Goal: Information Seeking & Learning: Check status

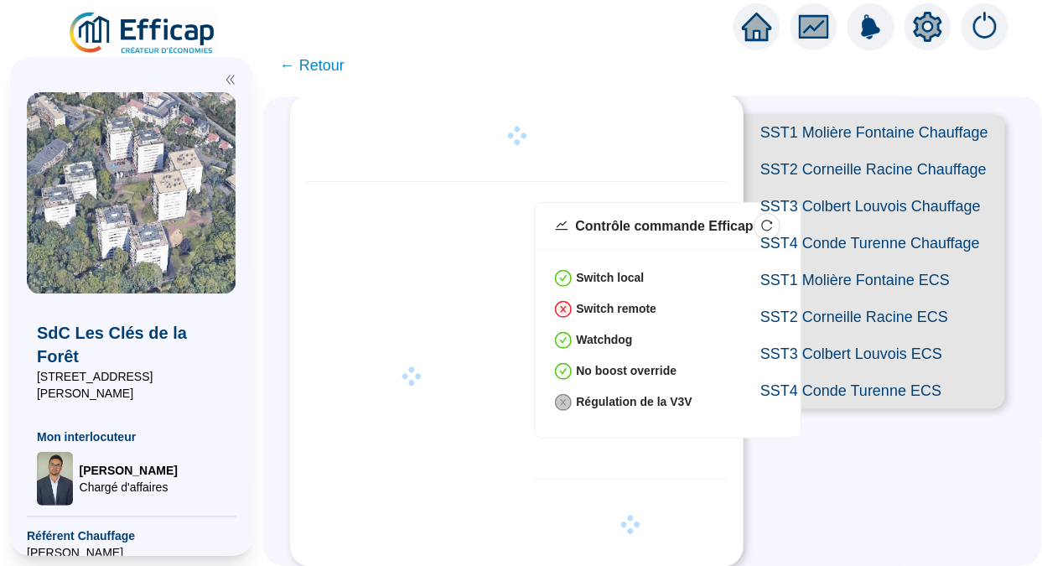
type input "0"
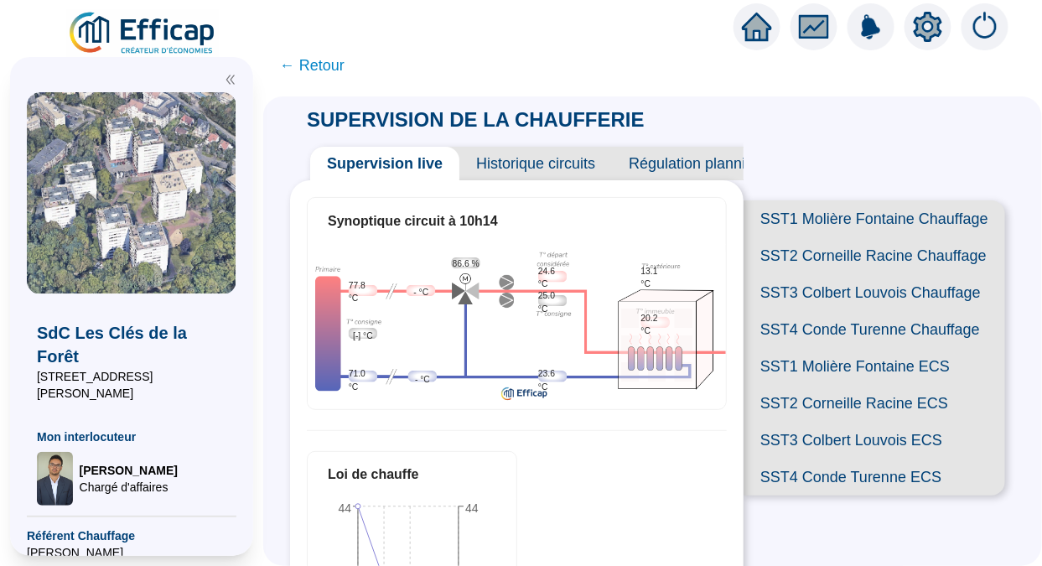
click at [813, 224] on span "SST1 Molière Fontaine Chauffage" at bounding box center [873, 218] width 261 height 37
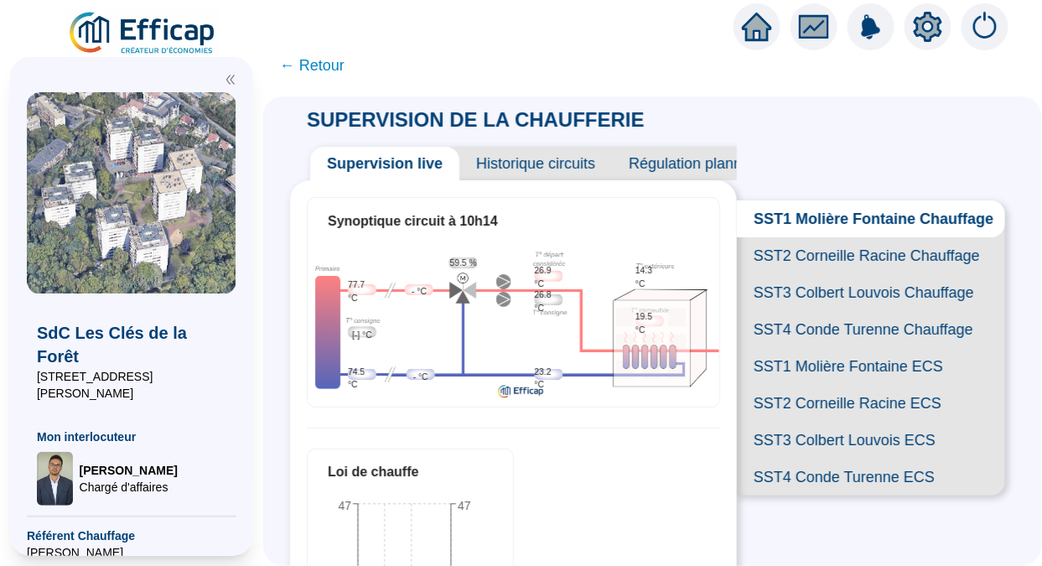
click at [820, 272] on span "SST2 Corneille Racine Chauffage" at bounding box center [871, 255] width 268 height 37
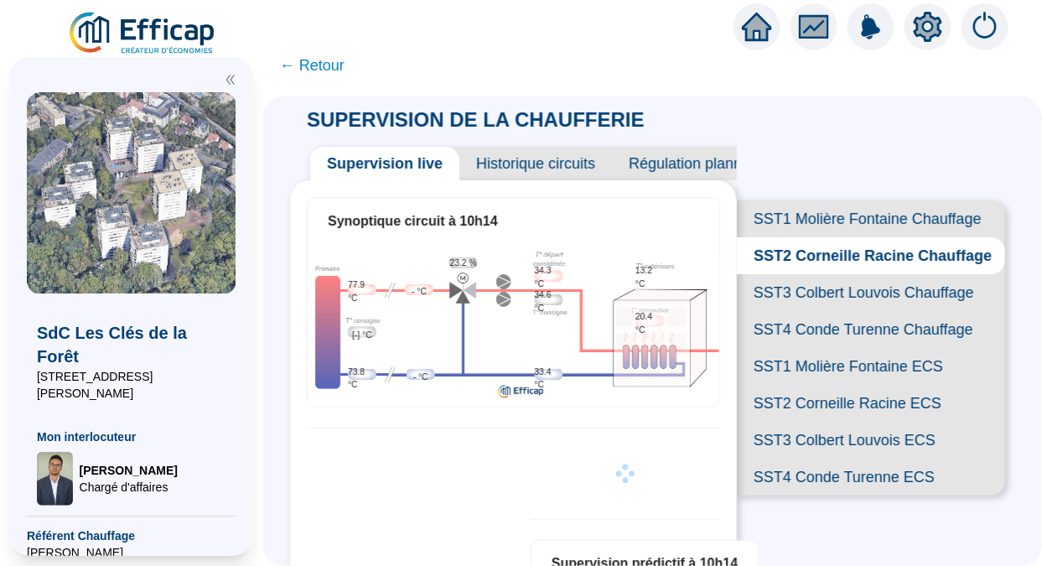
click at [826, 311] on span "SST3 Colbert Louvois Chauffage" at bounding box center [871, 292] width 268 height 37
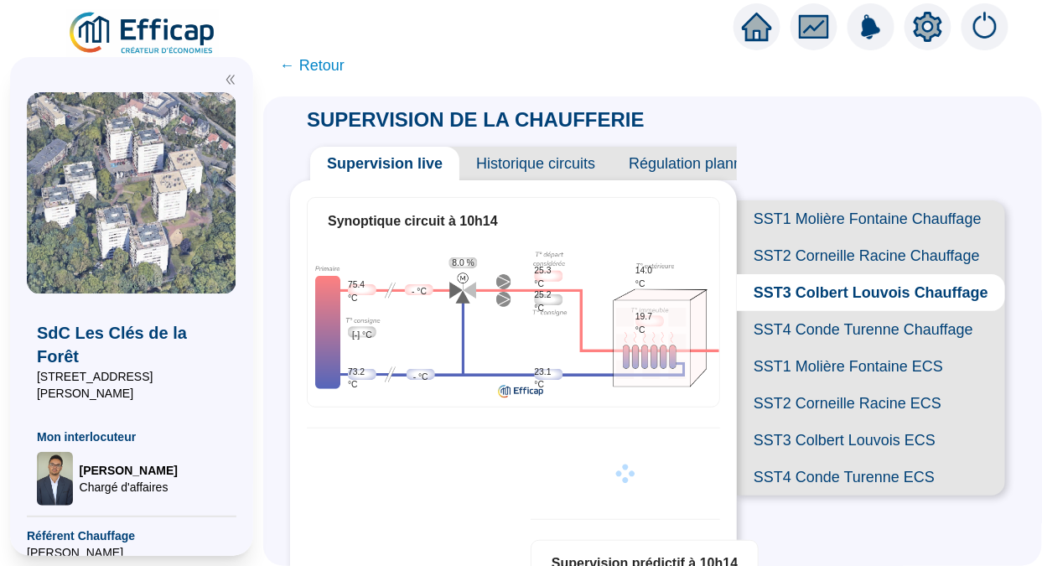
scroll to position [162, 0]
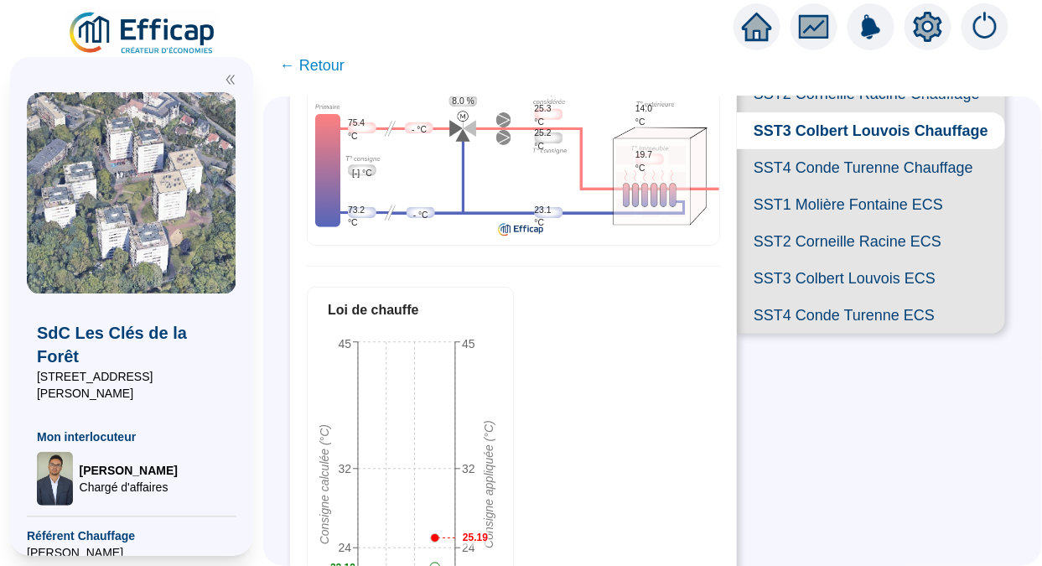
click at [870, 186] on span "SST4 Conde Turenne Chauffage" at bounding box center [871, 167] width 268 height 37
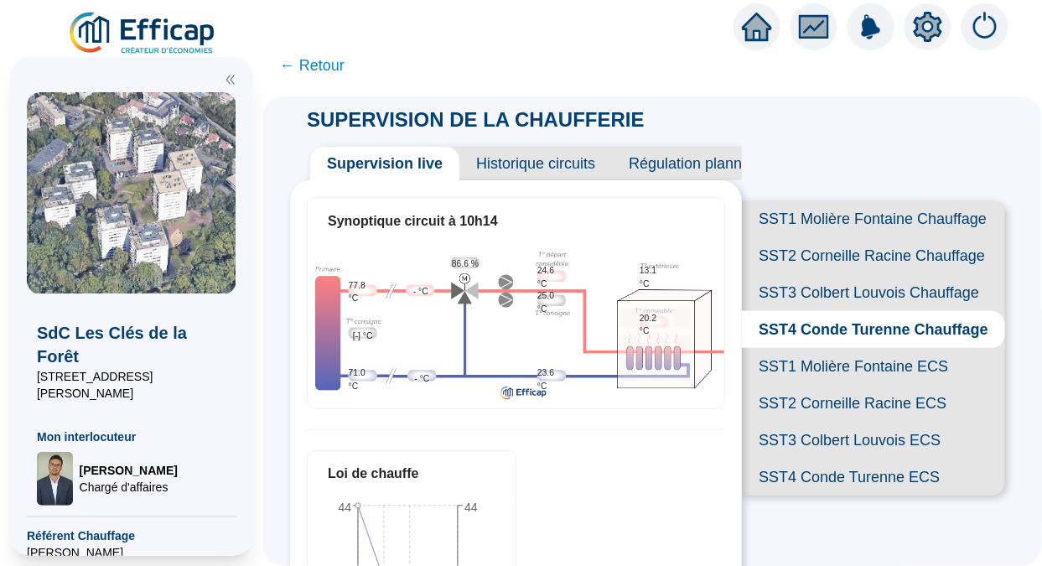
click at [318, 70] on span "← Retour" at bounding box center [312, 65] width 65 height 23
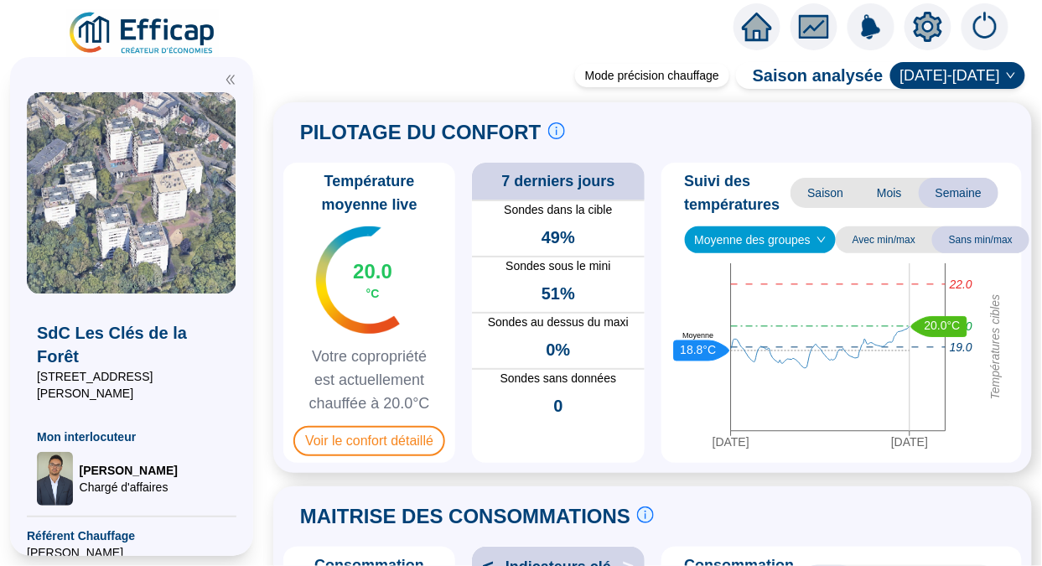
click at [173, 34] on img at bounding box center [143, 33] width 152 height 47
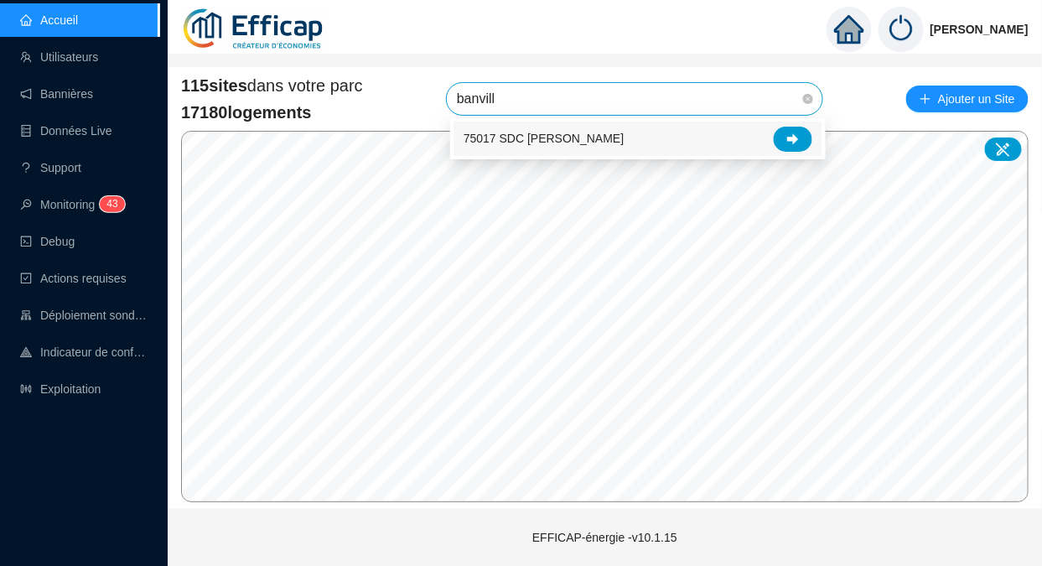
type input "banville"
click at [568, 132] on span "75017 SDC [PERSON_NAME]" at bounding box center [543, 139] width 160 height 18
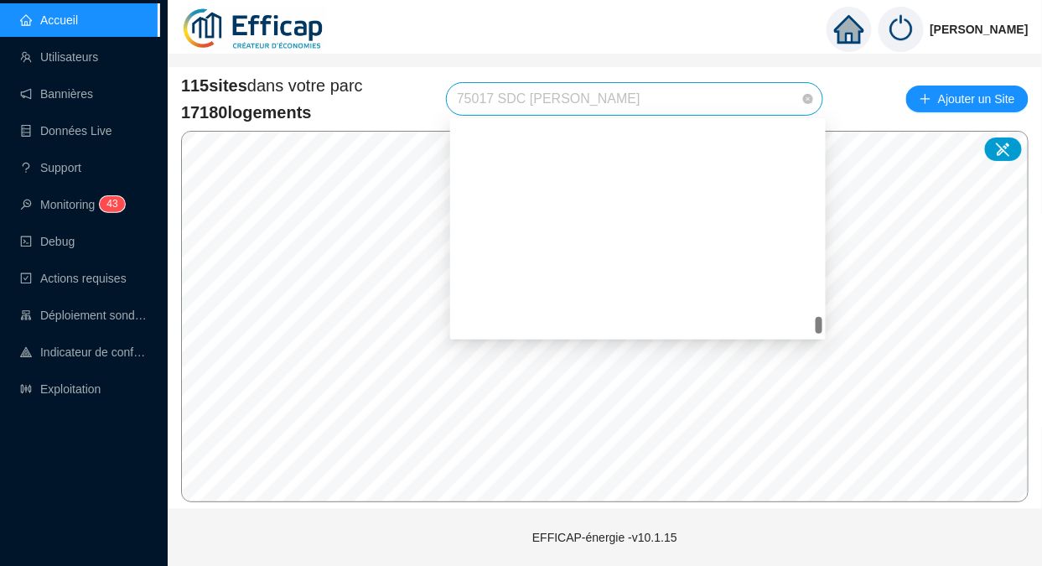
scroll to position [3046, 0]
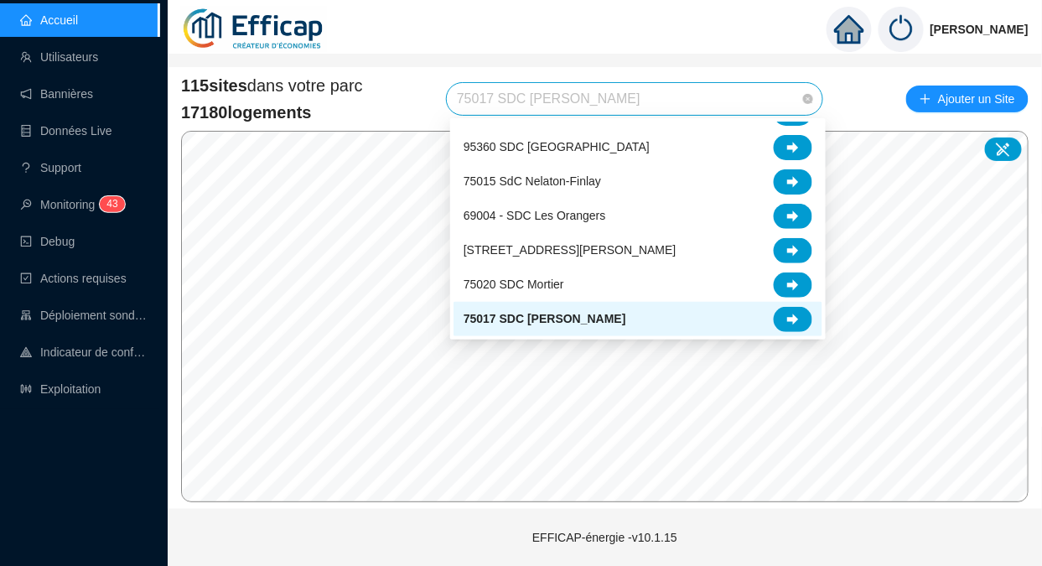
click at [789, 313] on icon at bounding box center [793, 319] width 12 height 12
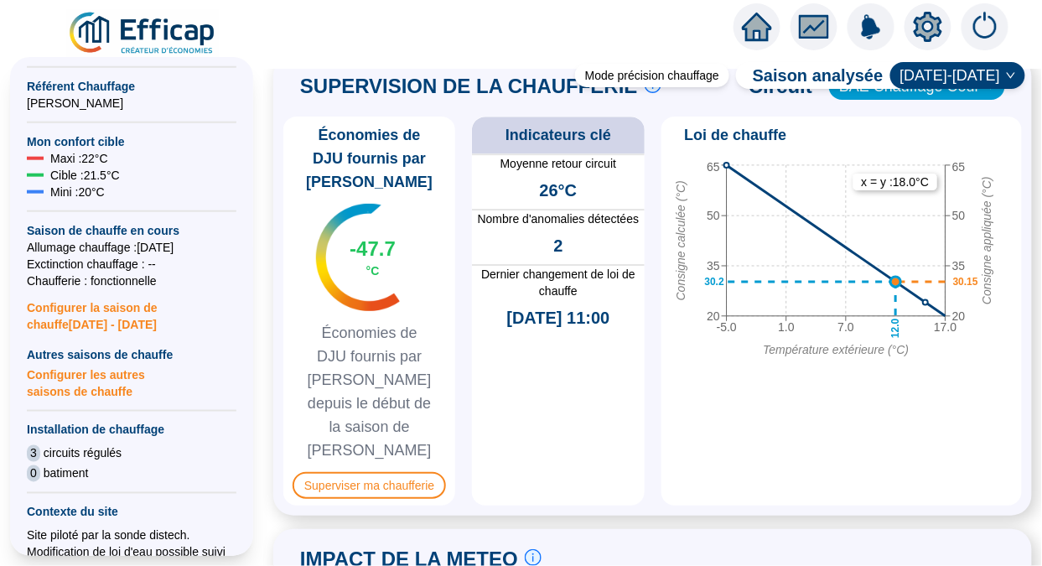
scroll to position [1323, 0]
click at [402, 471] on span "Superviser ma chaufferie" at bounding box center [368, 484] width 153 height 27
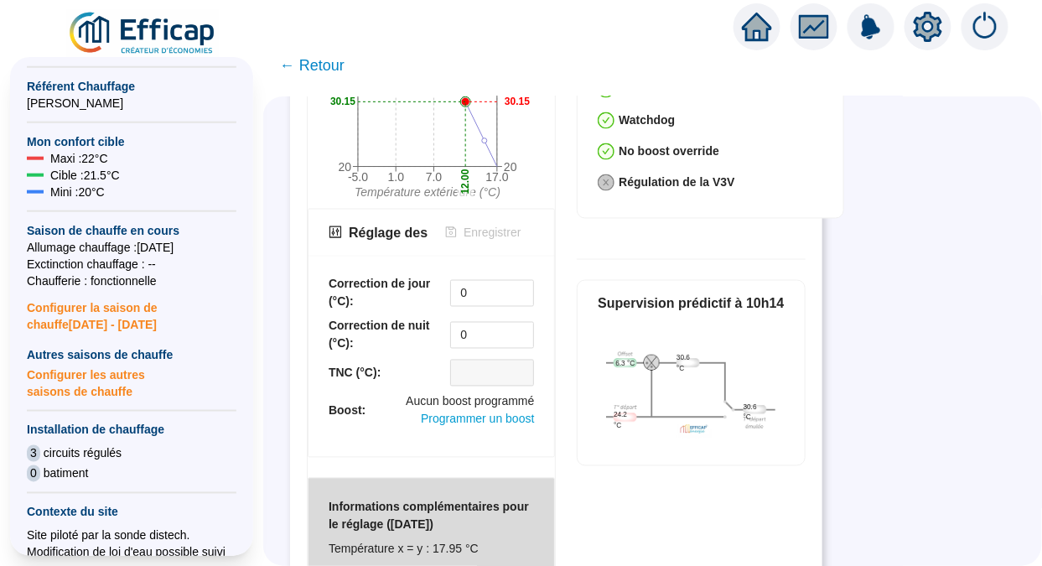
scroll to position [718, 0]
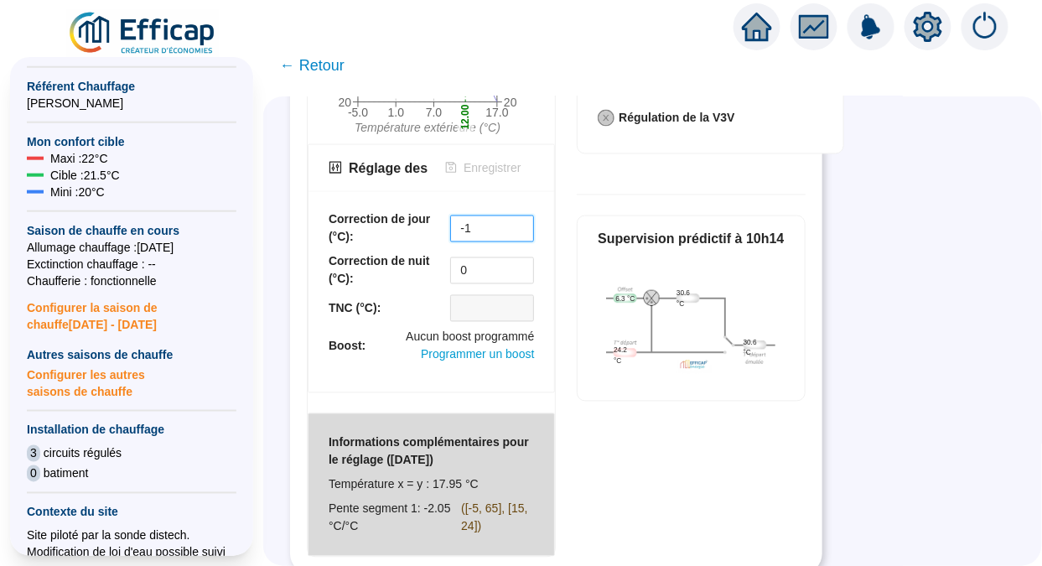
click at [532, 234] on icon "down" at bounding box center [534, 235] width 5 height 3
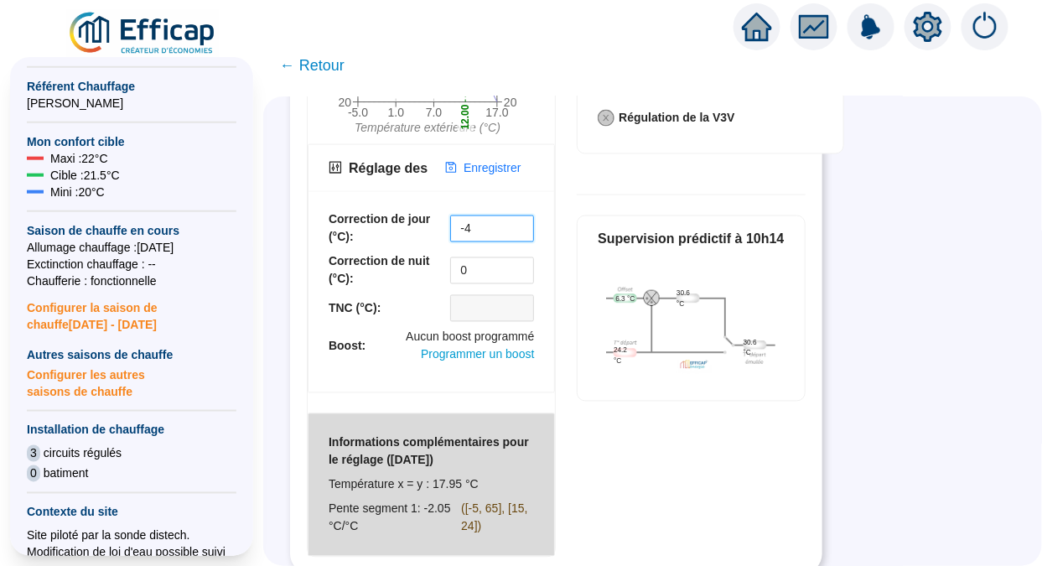
click at [533, 216] on span "Increase Value" at bounding box center [533, 222] width 1 height 13
type input "0"
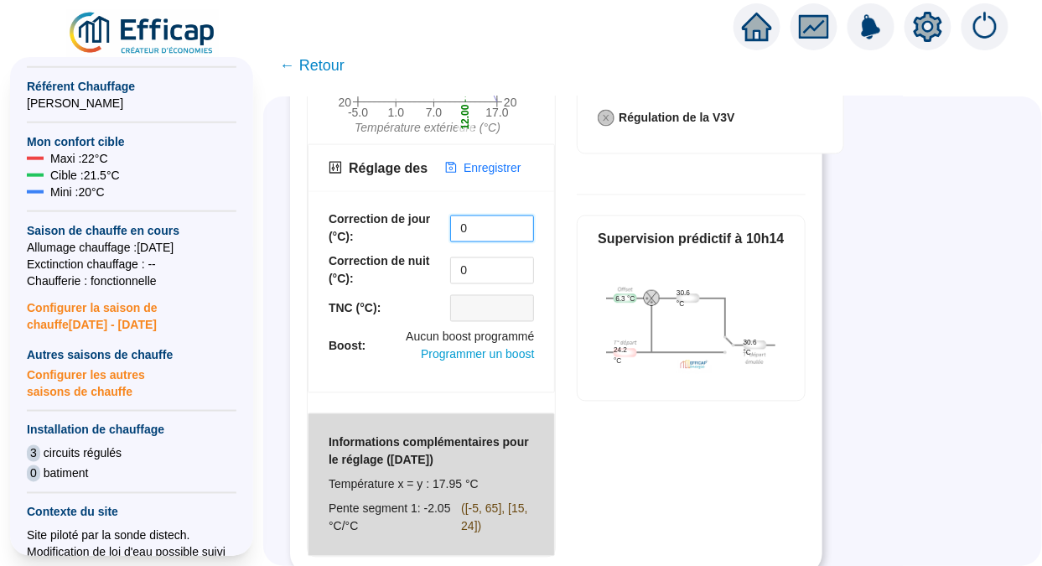
click at [533, 216] on span "Increase Value" at bounding box center [533, 222] width 1 height 13
click at [875, 271] on div "SUPERVISION DE LA CHAUFFERIE Supervision live Historique circuits Régulation pl…" at bounding box center [652, 330] width 779 height 469
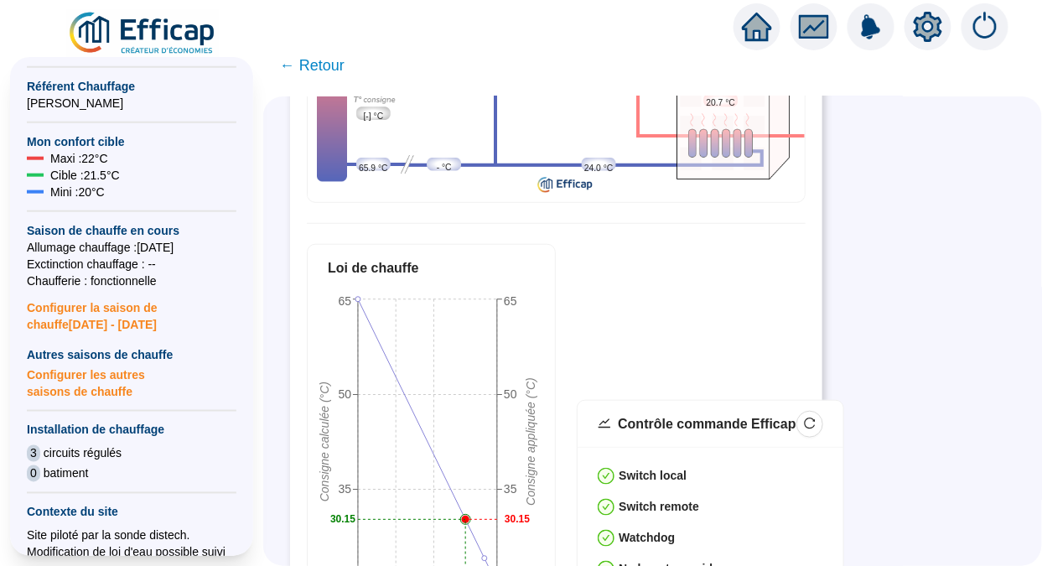
scroll to position [11, 0]
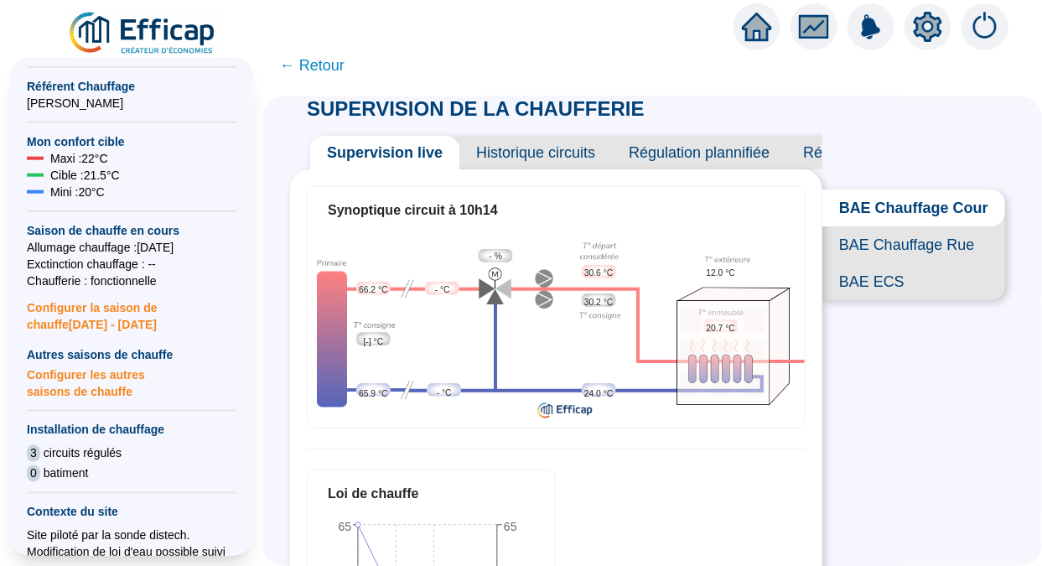
click at [155, 42] on img at bounding box center [143, 33] width 152 height 47
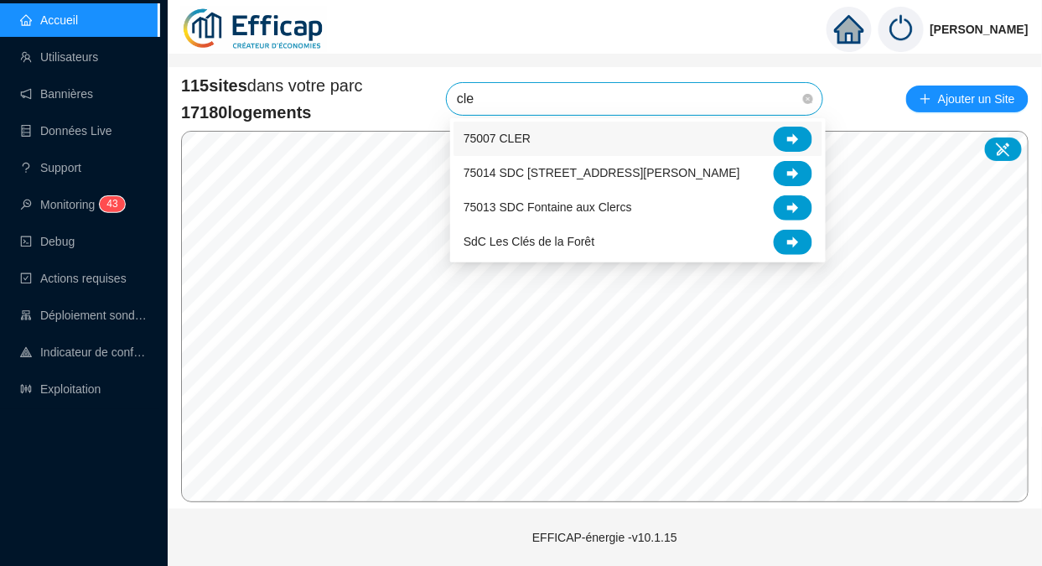
type input "cles"
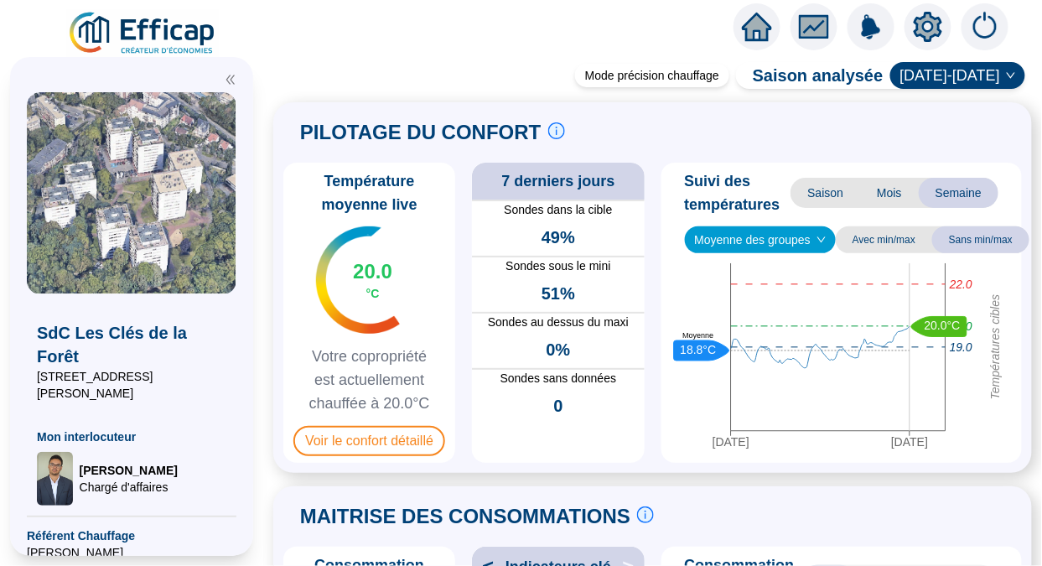
click at [803, 240] on span "Moyenne des groupes" at bounding box center [761, 239] width 132 height 25
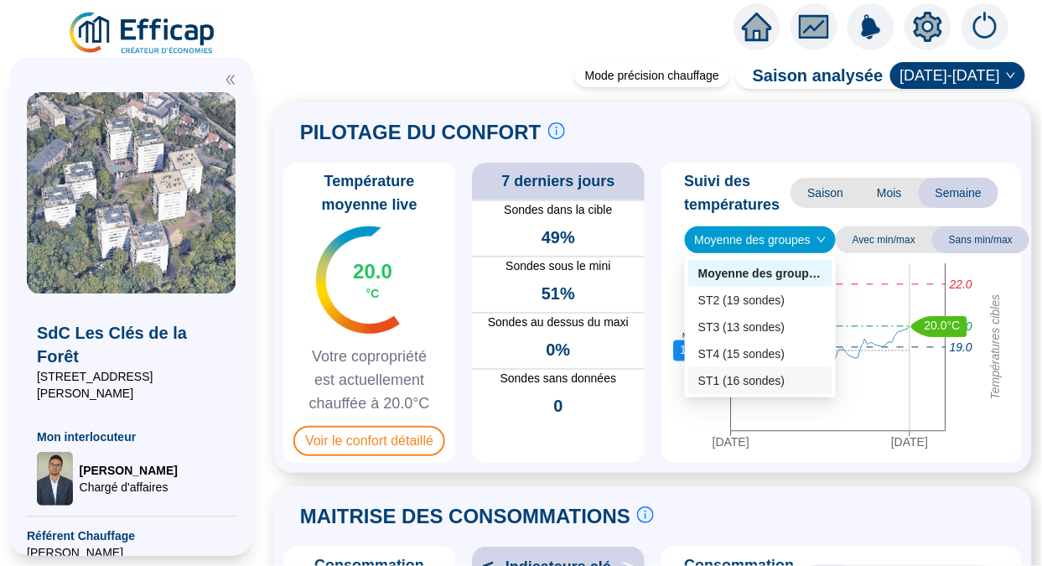
click at [755, 374] on div "ST1 (16 sondes)" at bounding box center [760, 381] width 124 height 18
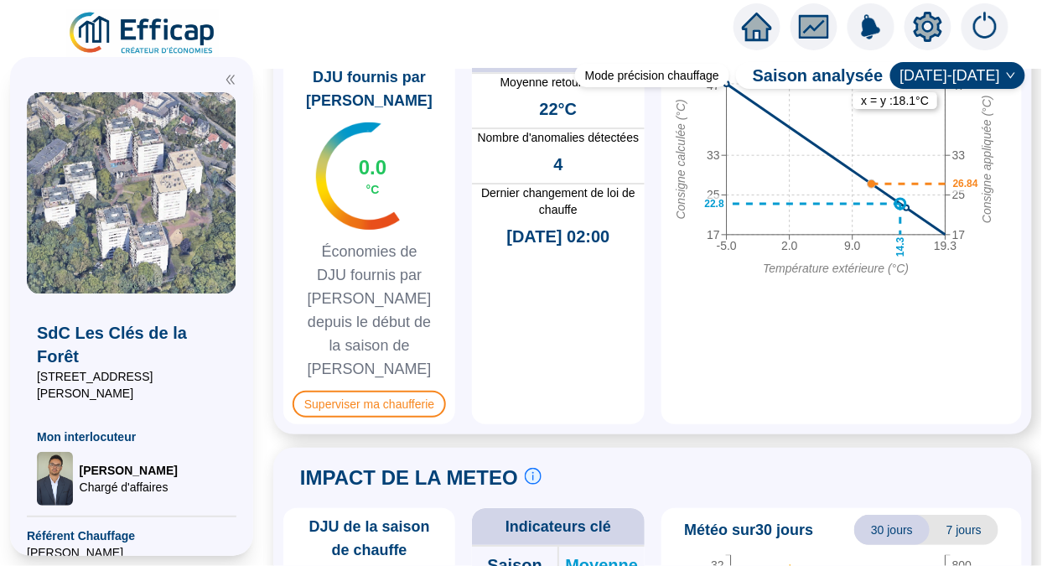
scroll to position [1424, 0]
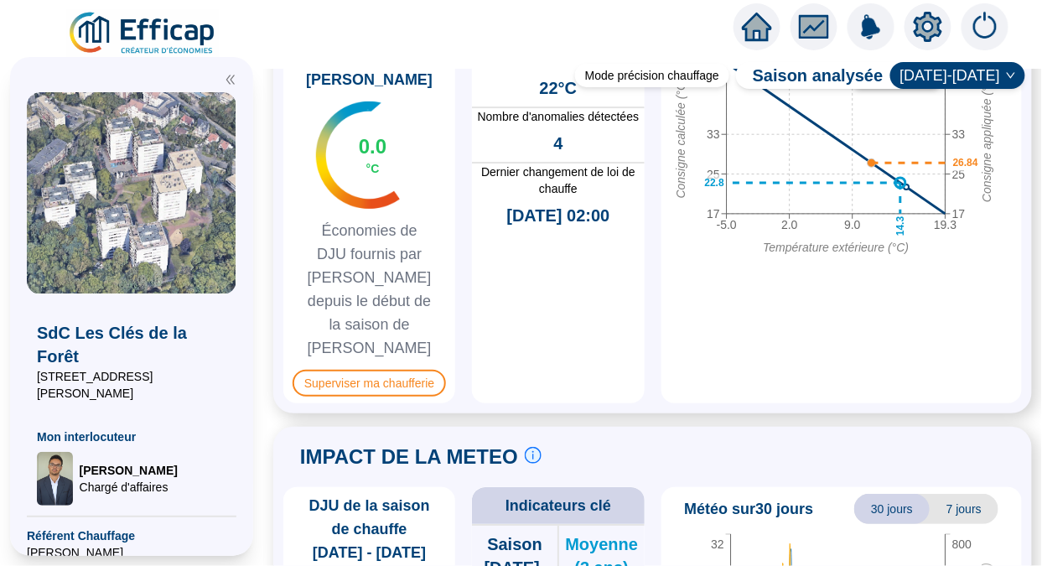
click at [383, 370] on span "Superviser ma chaufferie" at bounding box center [368, 383] width 153 height 27
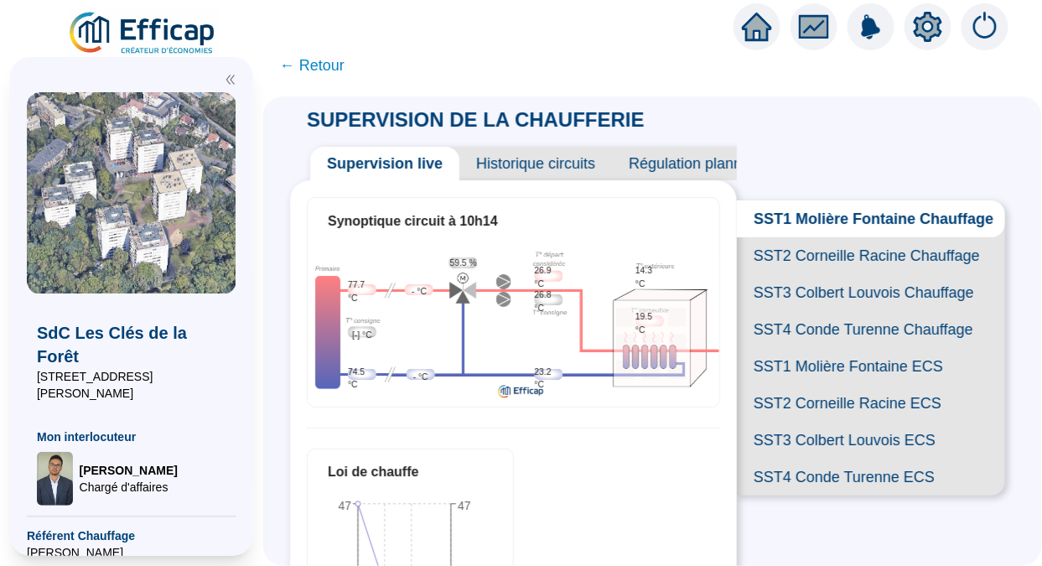
click at [806, 272] on span "SST2 Corneille Racine Chauffage" at bounding box center [871, 255] width 268 height 37
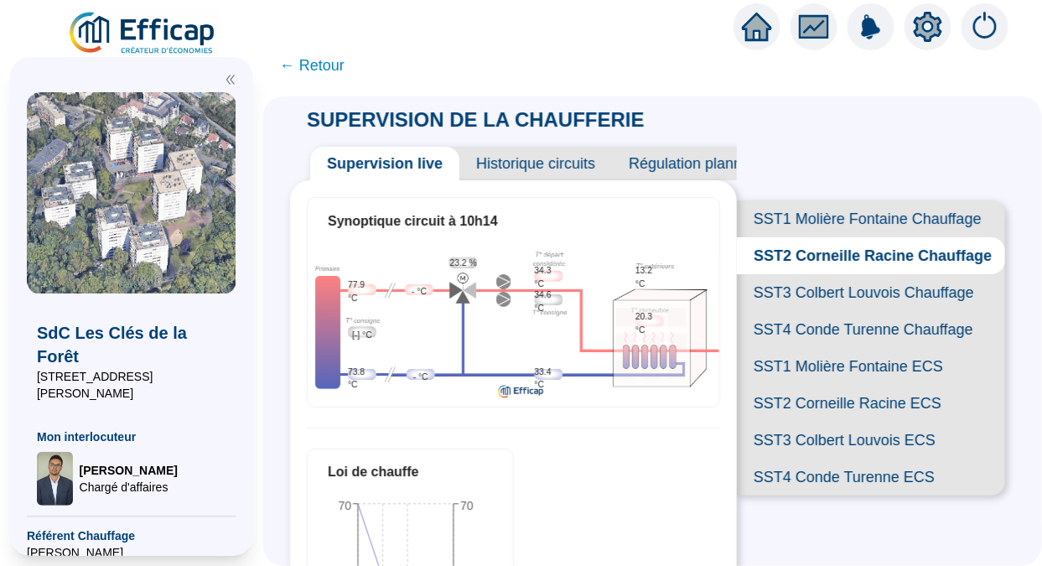
click at [816, 311] on span "SST3 Colbert Louvois Chauffage" at bounding box center [871, 292] width 268 height 37
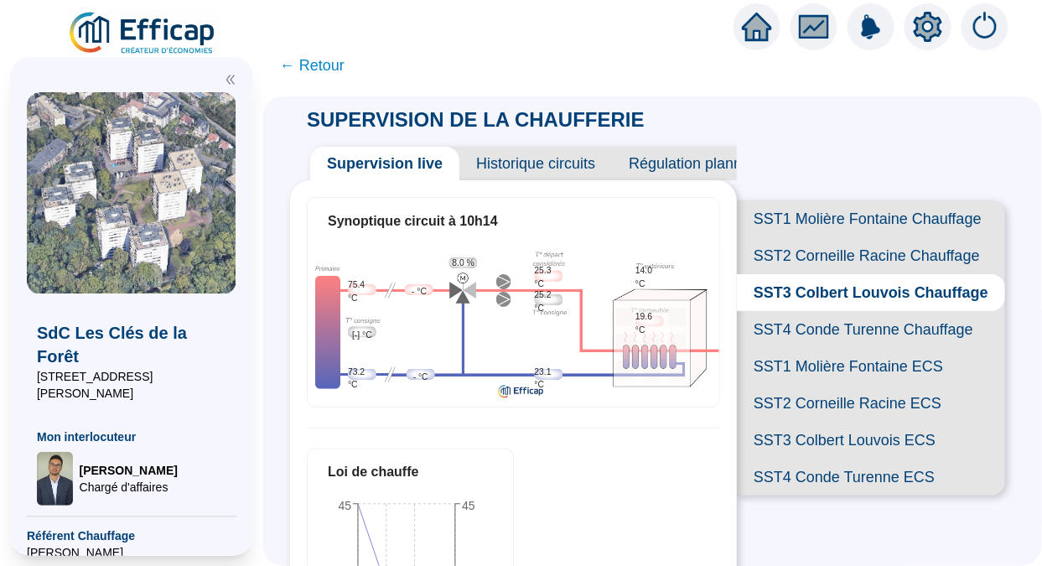
click at [840, 348] on span "SST4 Conde Turenne Chauffage" at bounding box center [871, 329] width 268 height 37
